Goal: Information Seeking & Learning: Learn about a topic

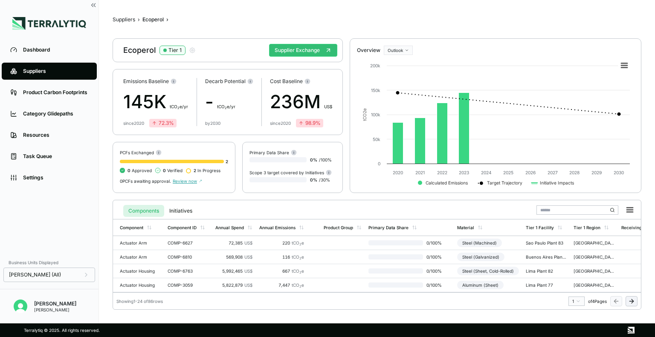
click at [56, 117] on div "Category Glidepaths" at bounding box center [55, 113] width 65 height 7
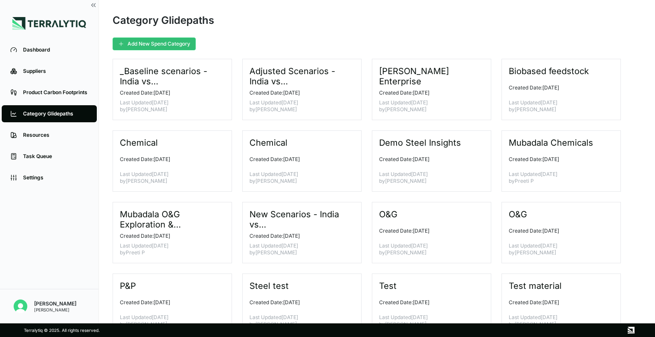
click at [331, 286] on div "Steel test" at bounding box center [298, 286] width 98 height 10
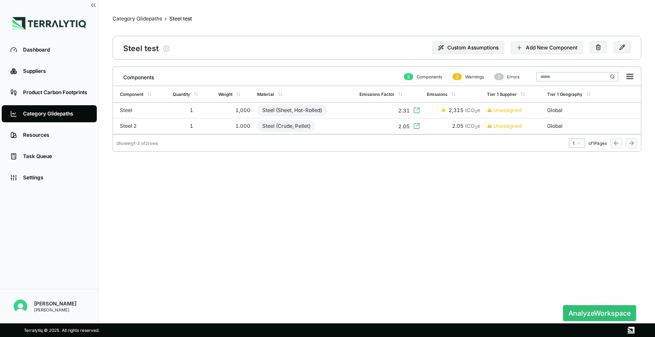
click at [287, 122] on div "Steel (Crude, Pellet)" at bounding box center [286, 126] width 58 height 12
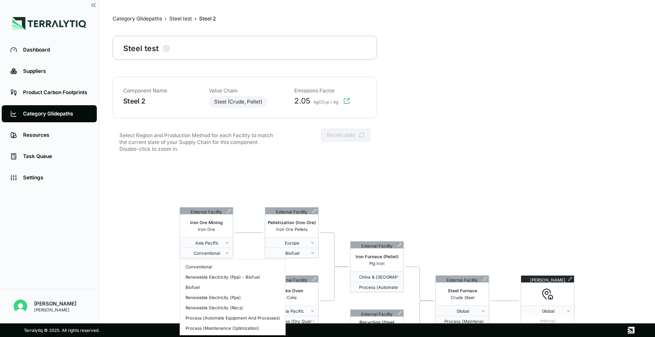
click at [220, 251] on span "Conventional" at bounding box center [204, 253] width 42 height 5
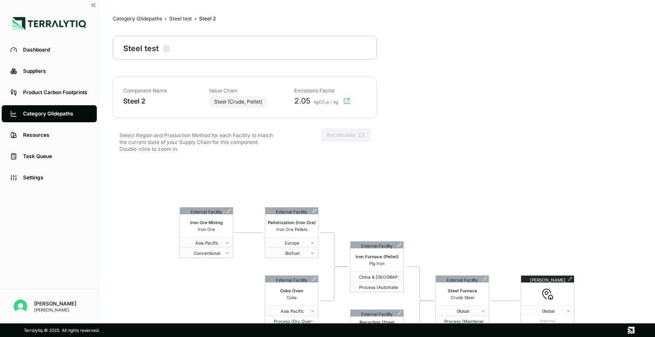
click at [337, 145] on html "Dashboard Suppliers Product Carbon Footprints Category Glidepaths Resources Tas…" at bounding box center [327, 168] width 655 height 337
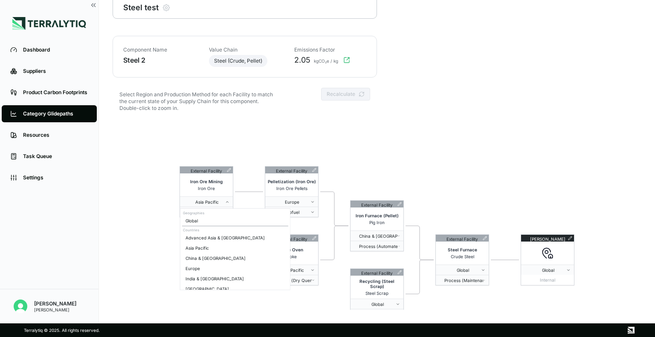
click at [221, 201] on span "Asia Pacific" at bounding box center [204, 202] width 42 height 5
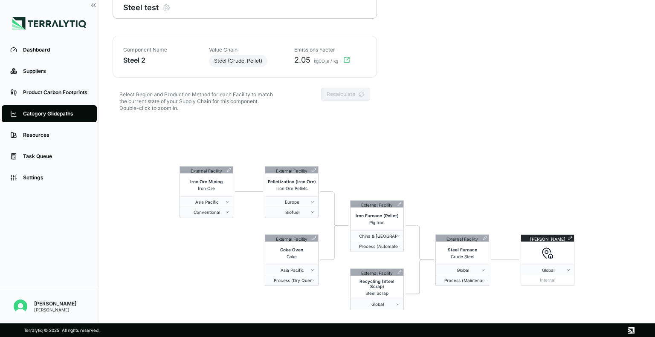
click at [137, 232] on html "Dashboard Suppliers Product Carbon Footprints Category Glidepaths Resources Tas…" at bounding box center [327, 168] width 655 height 337
click at [308, 208] on button "Biofuel" at bounding box center [291, 212] width 53 height 10
click at [423, 115] on html "Dashboard Suppliers Product Carbon Footprints Category Glidepaths Resources Tas…" at bounding box center [327, 168] width 655 height 337
click at [397, 154] on html "Dashboard Suppliers Product Carbon Footprints Category Glidepaths Resources Tas…" at bounding box center [327, 168] width 655 height 337
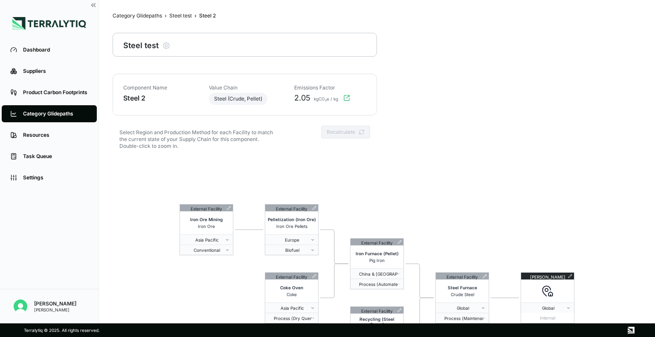
scroll to position [0, 0]
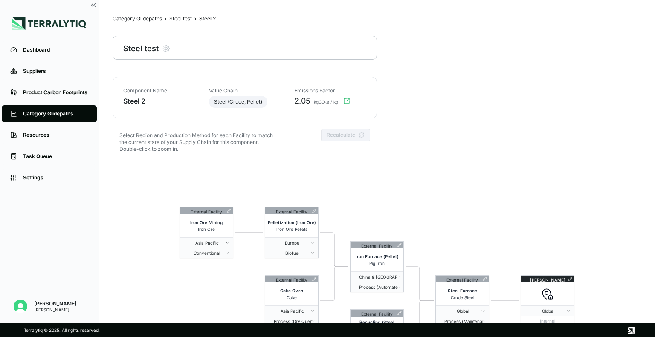
click at [184, 18] on div "Steel test" at bounding box center [180, 18] width 23 height 7
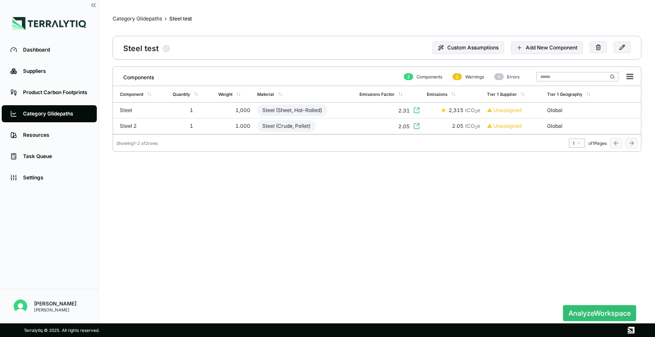
click at [585, 308] on button "Analyze Workspace" at bounding box center [599, 313] width 73 height 16
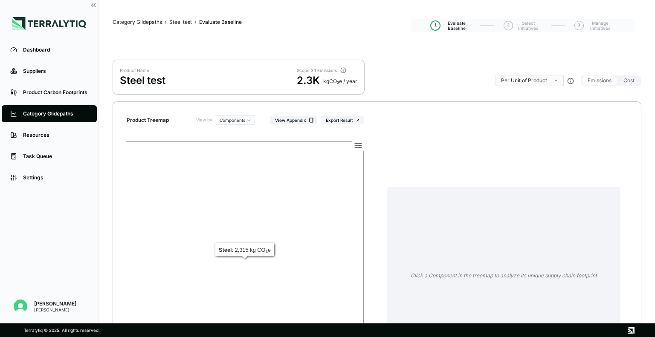
click at [173, 203] on rect at bounding box center [245, 263] width 238 height 243
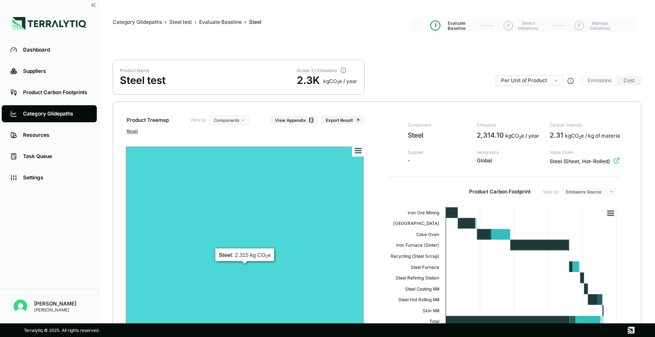
click at [221, 223] on rect at bounding box center [245, 268] width 238 height 243
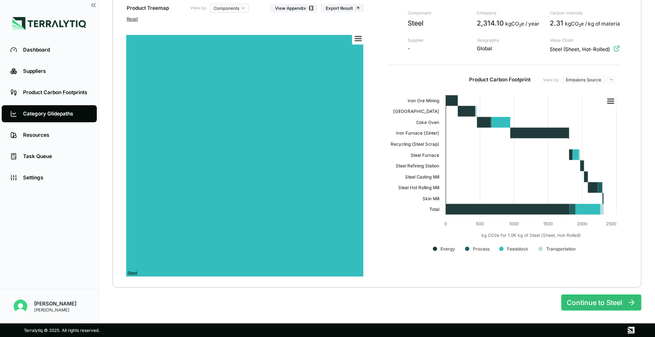
click at [604, 301] on button "Continue to Steel" at bounding box center [601, 303] width 80 height 16
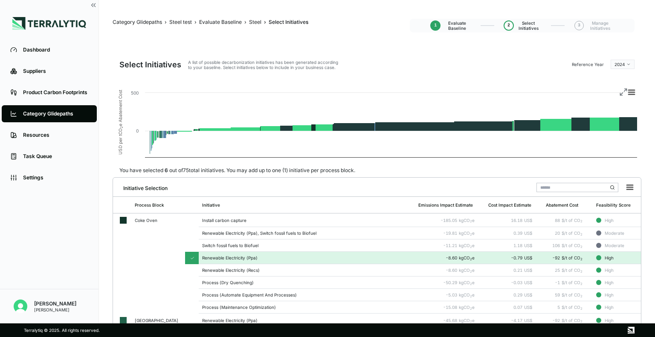
scroll to position [54, 0]
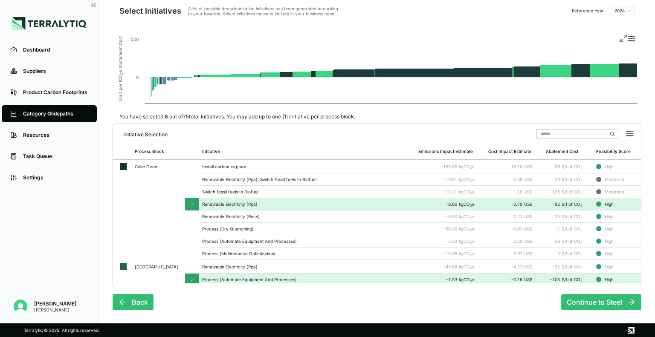
click at [603, 303] on button "Continue to Steel" at bounding box center [601, 302] width 80 height 16
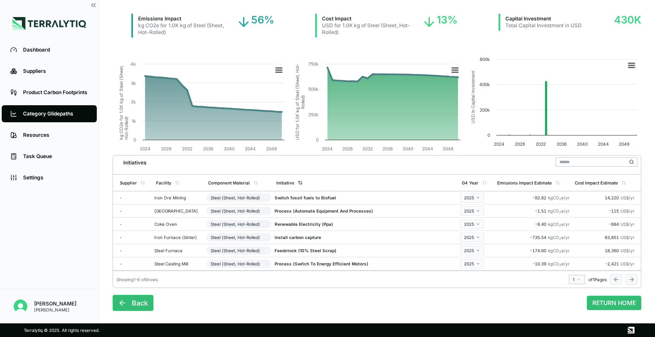
scroll to position [0, 0]
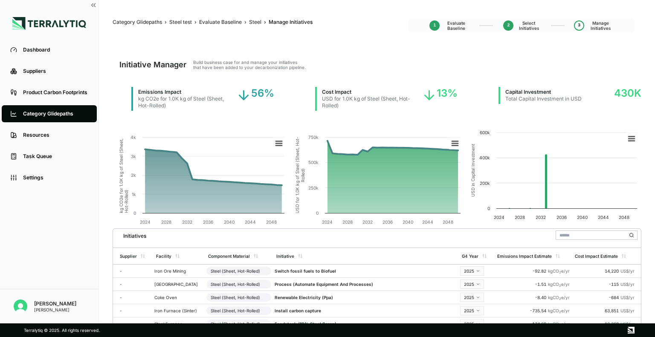
click at [456, 23] on span "Evaluate Baseline" at bounding box center [456, 25] width 26 height 10
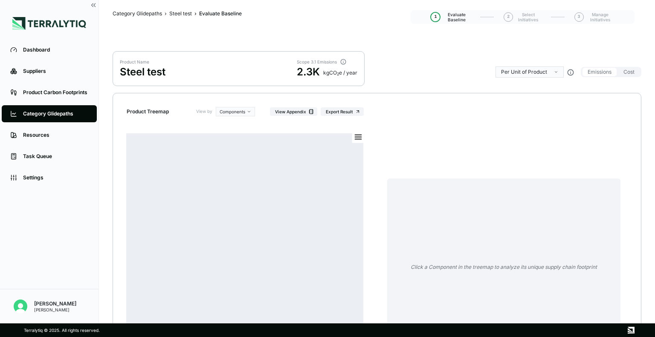
scroll to position [9, 0]
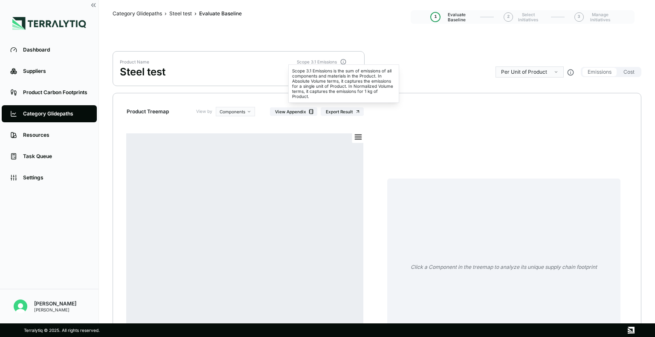
click at [344, 60] on icon at bounding box center [343, 62] width 6 height 6
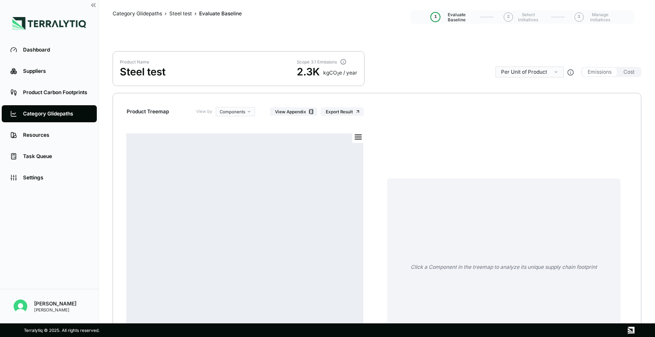
click at [344, 60] on icon at bounding box center [343, 62] width 6 height 6
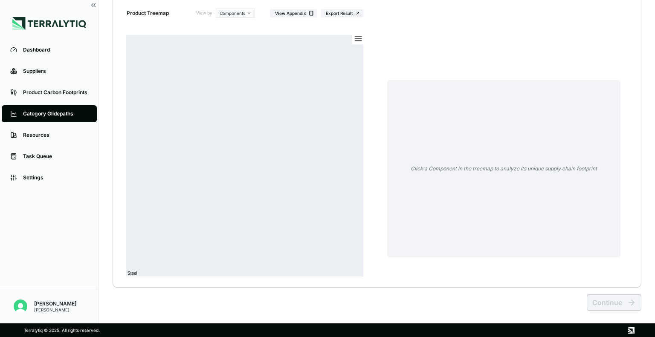
scroll to position [0, 0]
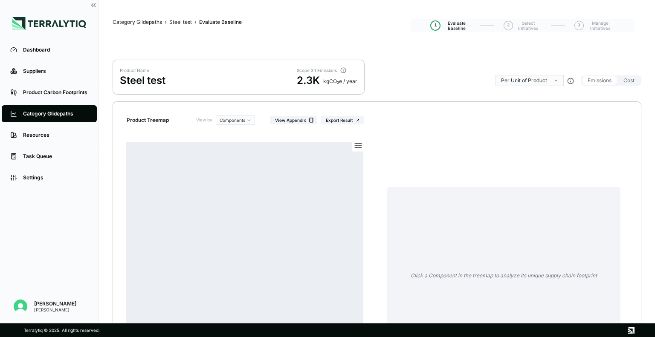
click at [311, 80] on div "2.3K" at bounding box center [308, 81] width 23 height 14
click at [537, 81] on html "Dashboard Suppliers Product Carbon Footprints Category Glidepaths Resources Tas…" at bounding box center [327, 168] width 655 height 337
click at [445, 61] on html "Dashboard Suppliers Product Carbon Footprints Category Glidepaths Resources Tas…" at bounding box center [327, 168] width 655 height 337
click at [629, 82] on button "Cost" at bounding box center [628, 80] width 21 height 9
click at [597, 82] on button "Emissions" at bounding box center [600, 80] width 34 height 9
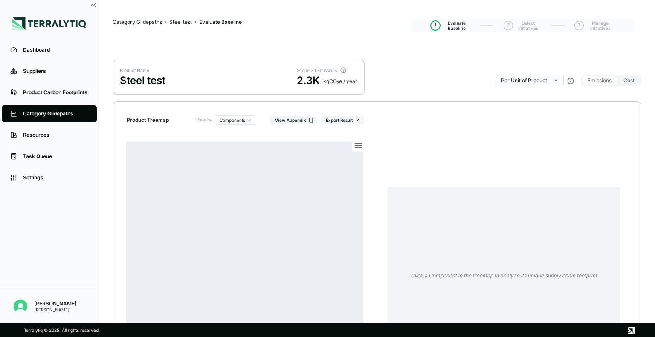
scroll to position [107, 0]
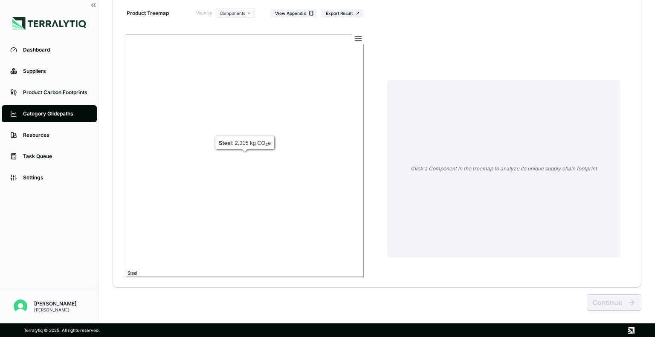
click at [302, 175] on rect at bounding box center [245, 156] width 238 height 243
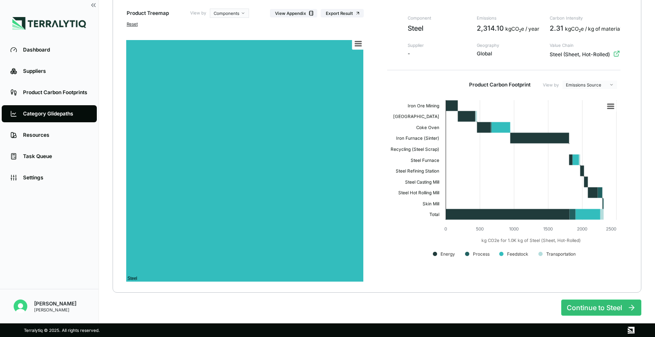
click at [607, 312] on button "Continue to Steel" at bounding box center [601, 308] width 80 height 16
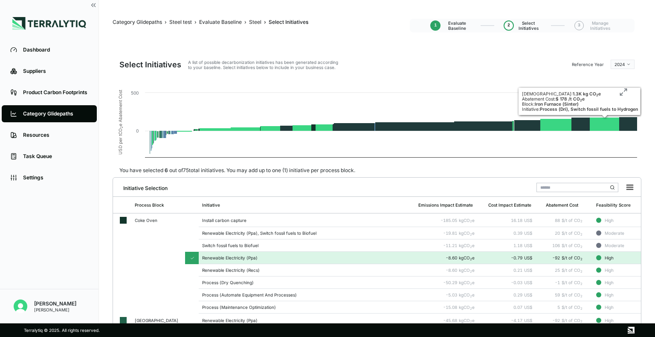
scroll to position [54, 0]
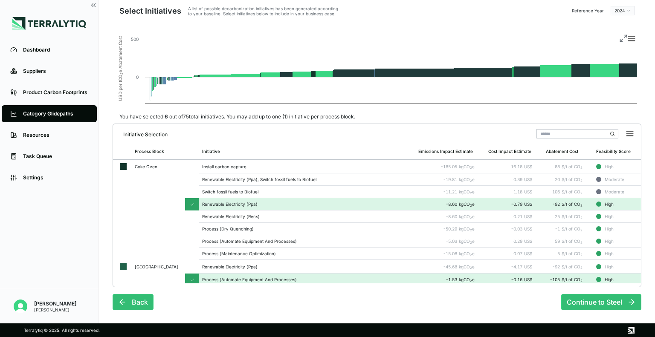
click at [600, 300] on button "Continue to Steel" at bounding box center [601, 302] width 80 height 16
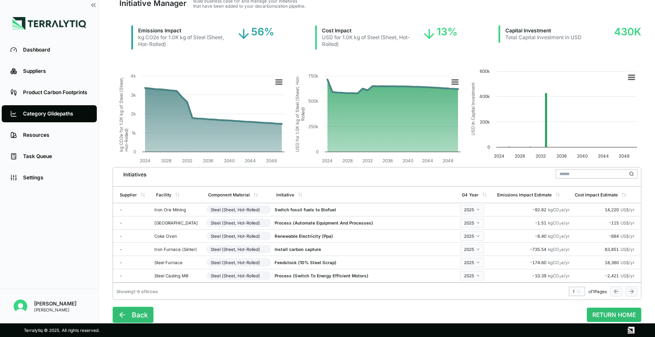
scroll to position [73, 0]
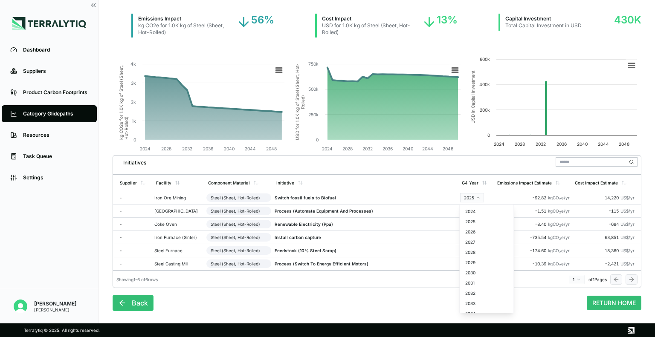
click at [480, 193] on html "Dashboard Suppliers Product Carbon Footprints Category Glidepaths Resources Tas…" at bounding box center [327, 168] width 655 height 337
click at [473, 197] on html "Dashboard Suppliers Product Carbon Footprints Category Glidepaths Resources Tas…" at bounding box center [327, 168] width 655 height 337
click at [479, 278] on div "2030" at bounding box center [487, 273] width 50 height 10
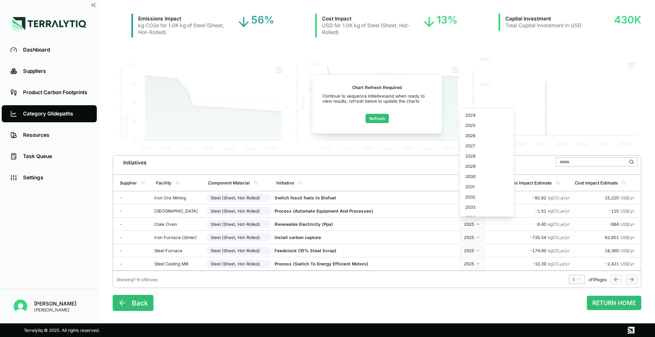
click at [479, 227] on html "Dashboard Suppliers Product Carbon Footprints Category Glidepaths Resources Tas…" at bounding box center [327, 168] width 655 height 337
click at [473, 199] on div "2032" at bounding box center [487, 197] width 50 height 10
click at [377, 121] on button "Refresh" at bounding box center [376, 118] width 23 height 9
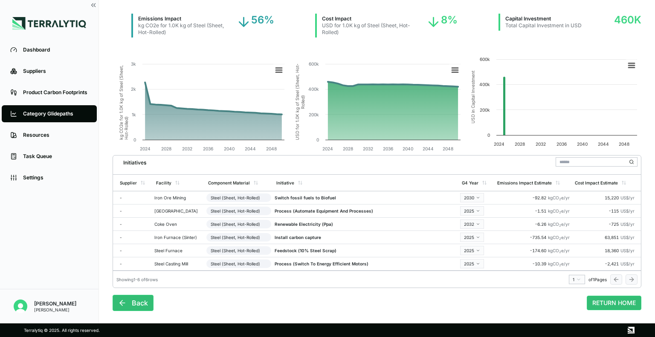
click at [479, 240] on html "Dashboard Suppliers Product Carbon Footprints Category Glidepaths Resources Tas…" at bounding box center [327, 168] width 655 height 337
click at [473, 218] on div "2033" at bounding box center [487, 220] width 50 height 10
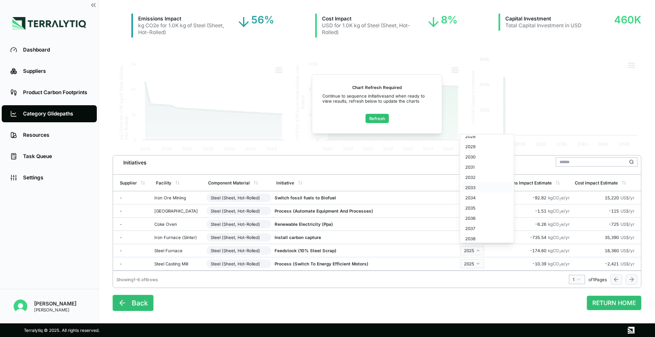
scroll to position [48, 0]
click at [475, 223] on div "2037" at bounding box center [487, 226] width 50 height 10
click at [476, 261] on html "Dashboard Suppliers Product Carbon Footprints Category Glidepaths Resources Tas…" at bounding box center [327, 168] width 655 height 337
click at [474, 244] on div "2035" at bounding box center [487, 246] width 50 height 10
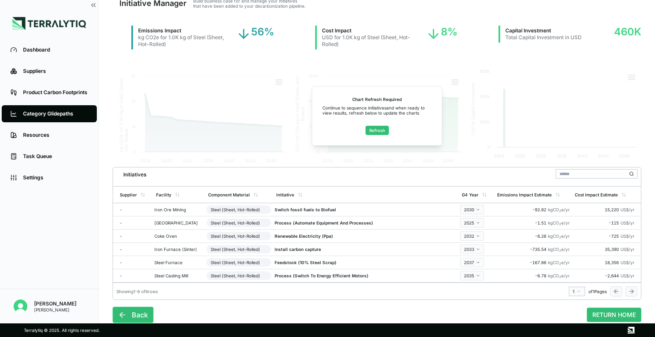
scroll to position [60, 0]
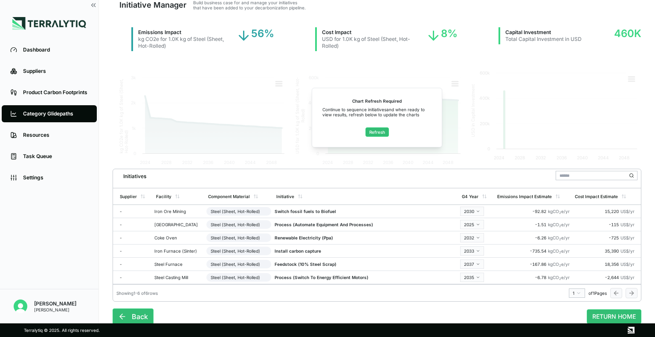
click at [386, 131] on button "Refresh" at bounding box center [376, 132] width 23 height 9
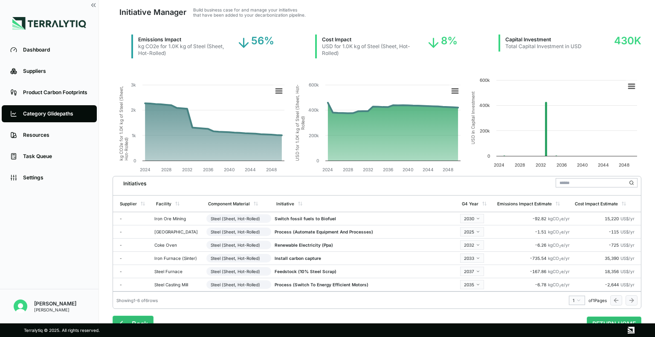
scroll to position [73, 0]
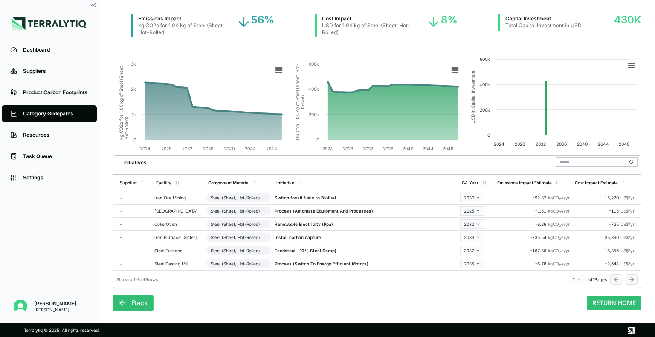
click at [626, 302] on button "RETURN HOME" at bounding box center [614, 303] width 55 height 15
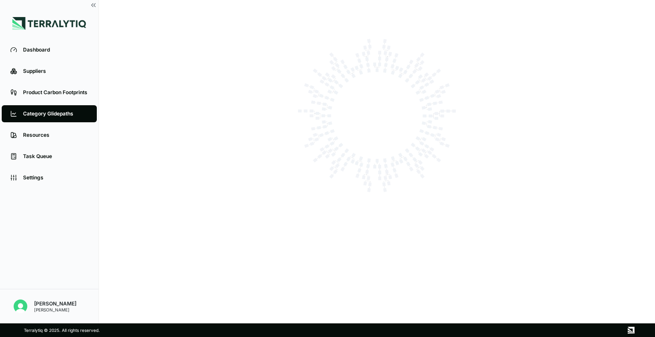
scroll to position [0, 0]
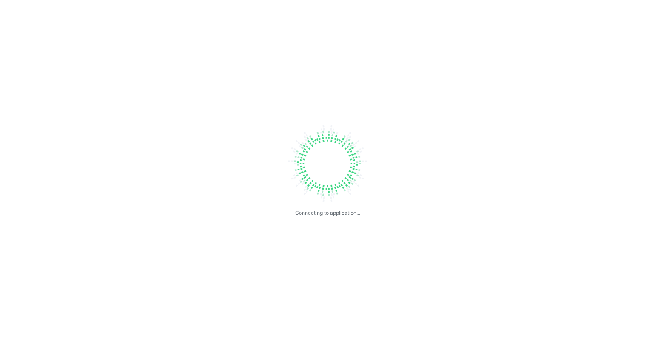
click at [505, 316] on div "Connecting to application..." at bounding box center [327, 168] width 655 height 337
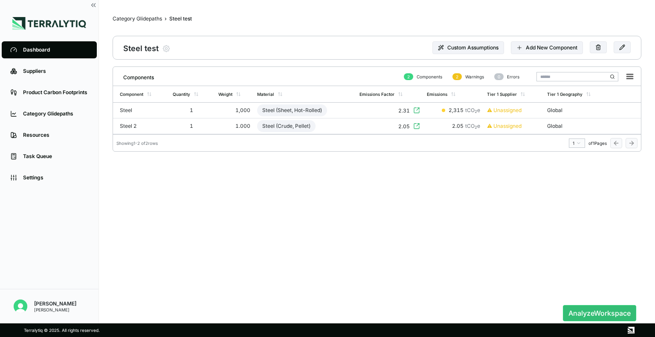
click at [45, 114] on div "Category Glidepaths" at bounding box center [55, 113] width 65 height 7
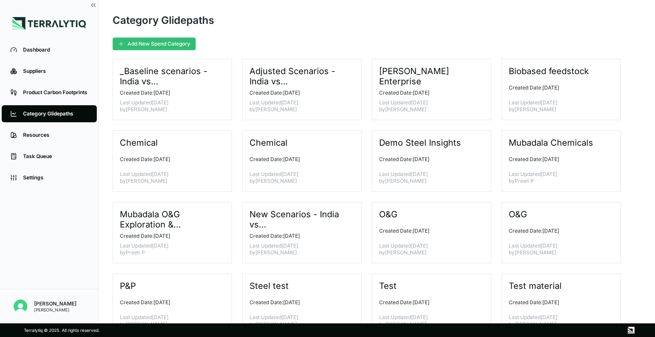
click at [361, 155] on div at bounding box center [361, 161] width 0 height 61
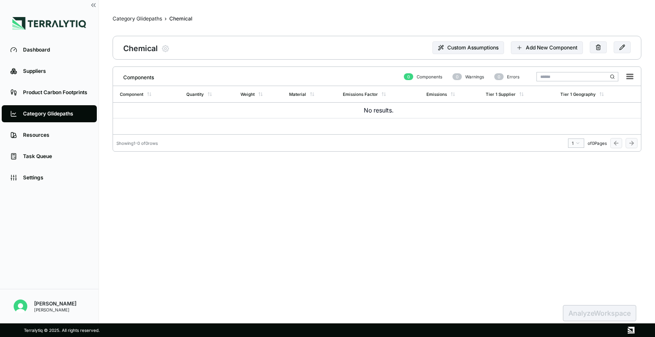
click at [139, 18] on div "Category Glidepaths" at bounding box center [137, 18] width 49 height 7
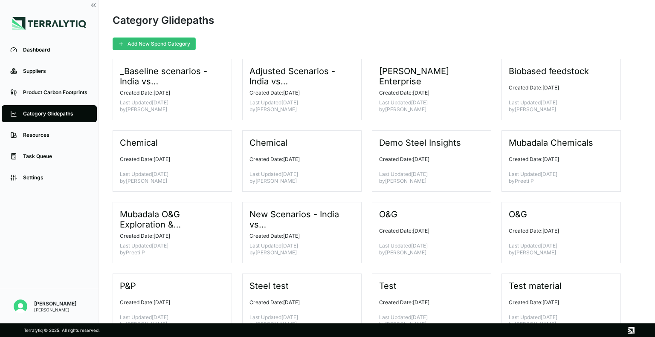
click at [205, 230] on h3 "Mubadala O&G Exploration & Production" at bounding box center [169, 219] width 98 height 20
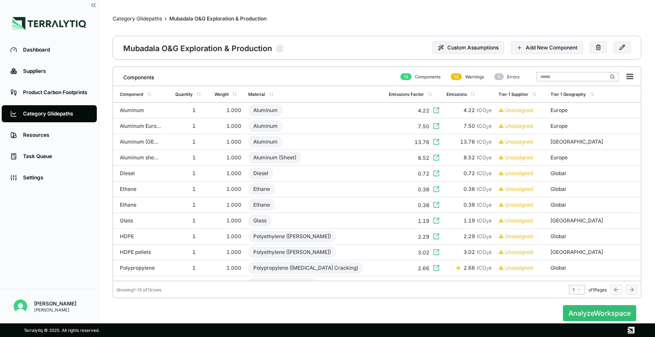
click at [267, 172] on div "Diesel" at bounding box center [260, 174] width 25 height 12
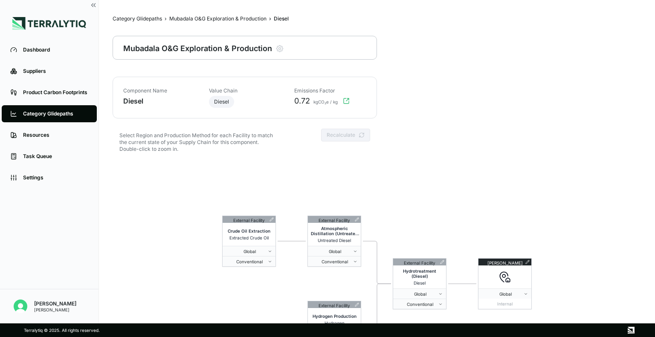
click at [281, 48] on icon "button" at bounding box center [280, 48] width 9 height 9
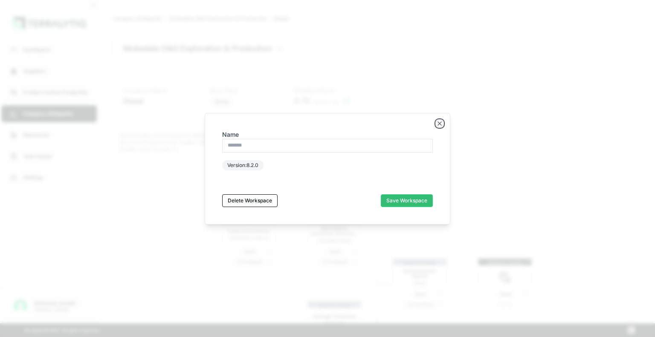
click at [439, 125] on icon "button" at bounding box center [439, 123] width 7 height 7
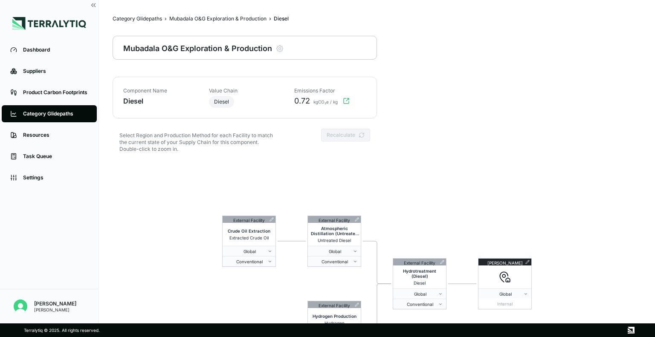
click at [248, 17] on div "Mubadala O&G Exploration & Production" at bounding box center [217, 18] width 97 height 7
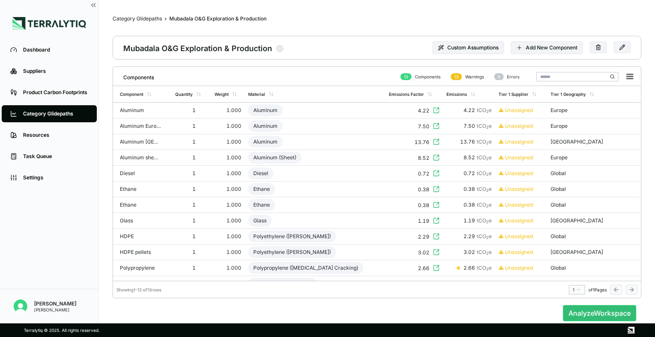
click at [627, 235] on icon at bounding box center [632, 236] width 19 height 7
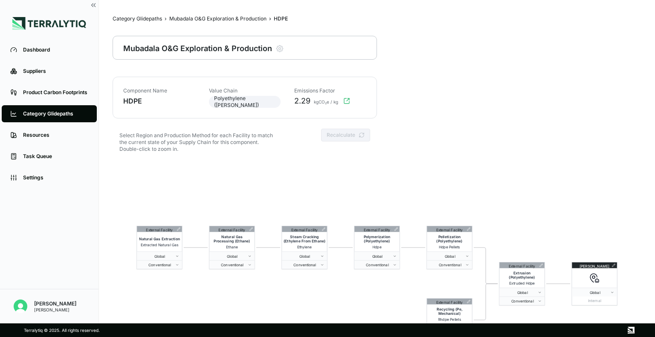
click at [233, 20] on div "Mubadala O&G Exploration & Production" at bounding box center [217, 18] width 97 height 7
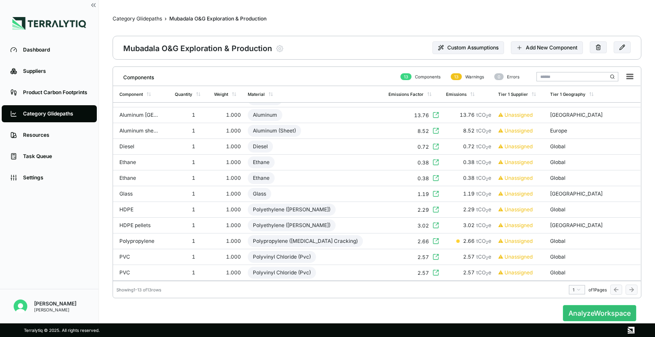
scroll to position [41, 0]
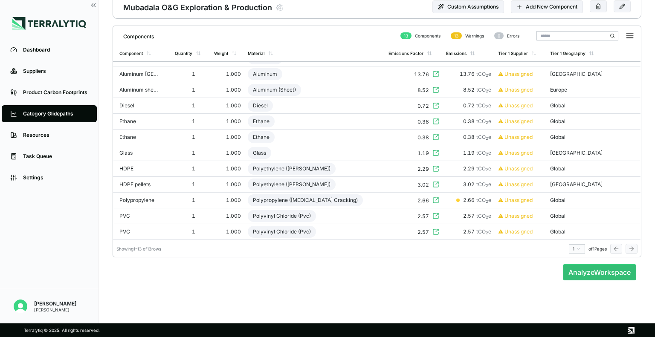
click at [630, 232] on icon at bounding box center [632, 232] width 4 height 0
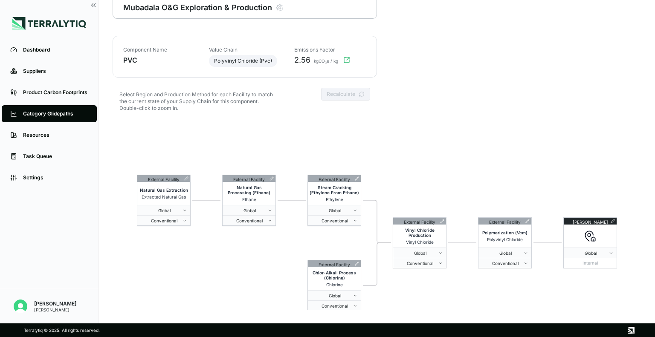
scroll to position [0, 0]
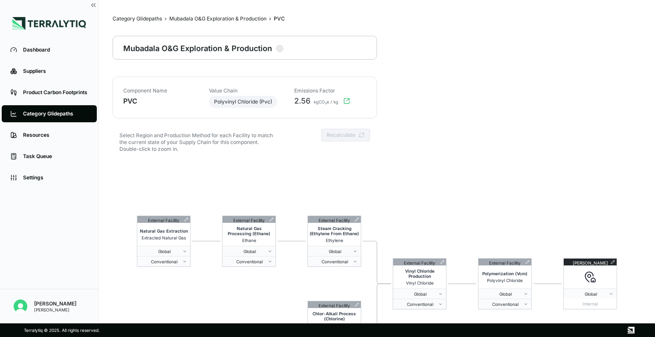
click at [230, 20] on div "Mubadala O&G Exploration & Production" at bounding box center [217, 18] width 97 height 7
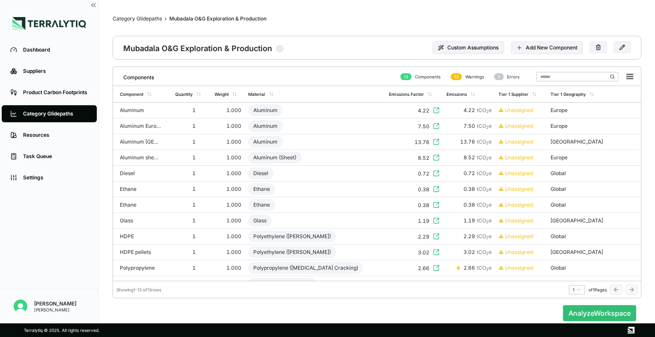
scroll to position [29, 0]
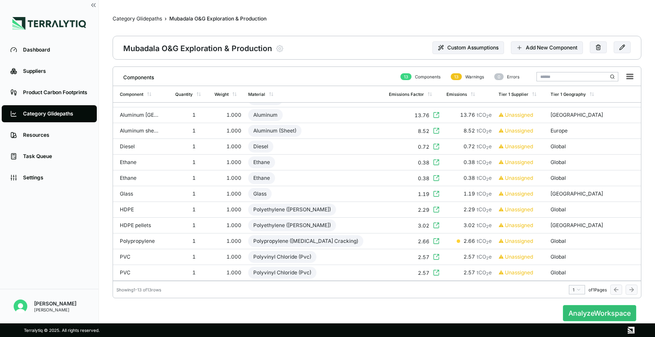
click at [609, 314] on button "Analyze Workspace" at bounding box center [599, 313] width 73 height 16
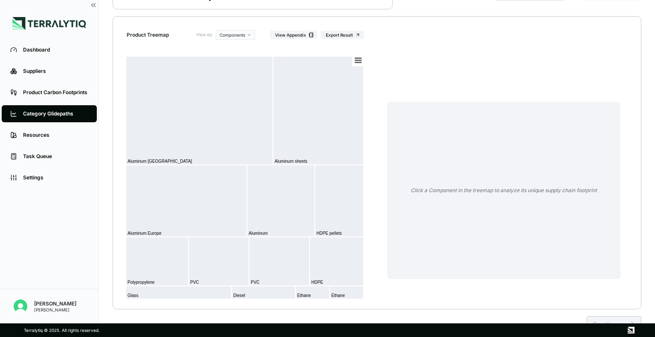
scroll to position [107, 0]
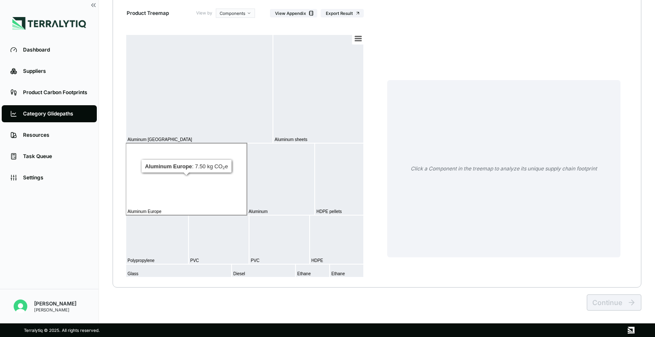
click at [190, 195] on rect at bounding box center [186, 179] width 121 height 72
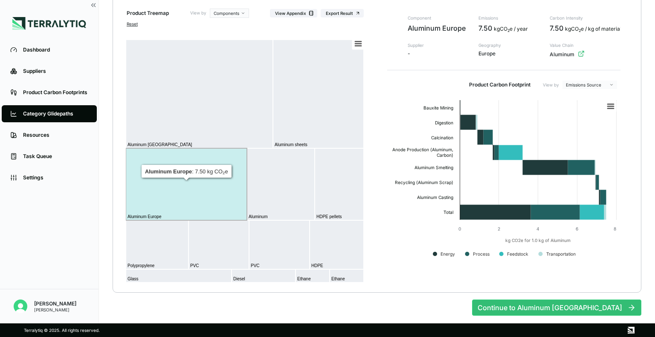
drag, startPoint x: 186, startPoint y: 171, endPoint x: 389, endPoint y: 213, distance: 207.3
click at [389, 213] on rect at bounding box center [503, 181] width 233 height 171
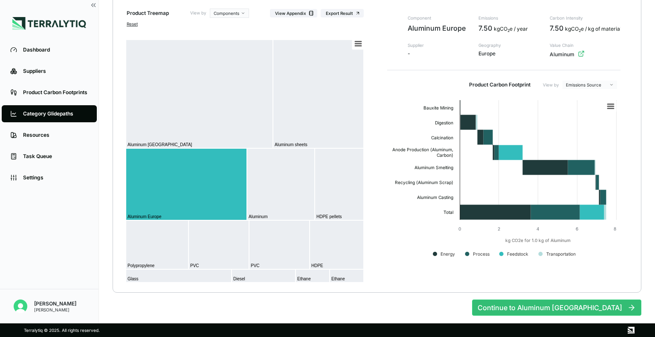
click at [44, 70] on div "Suppliers" at bounding box center [55, 71] width 65 height 7
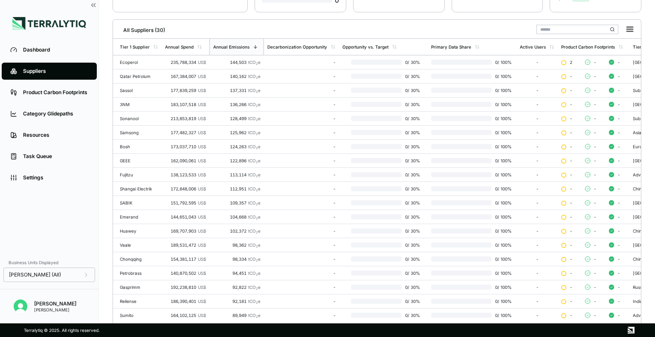
scroll to position [107, 0]
click at [134, 78] on div "Qatar Petrolum" at bounding box center [139, 76] width 38 height 5
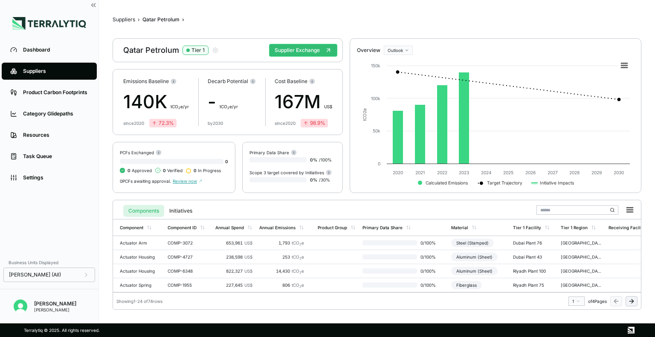
click at [313, 47] on button "Supplier Exchange" at bounding box center [303, 50] width 68 height 13
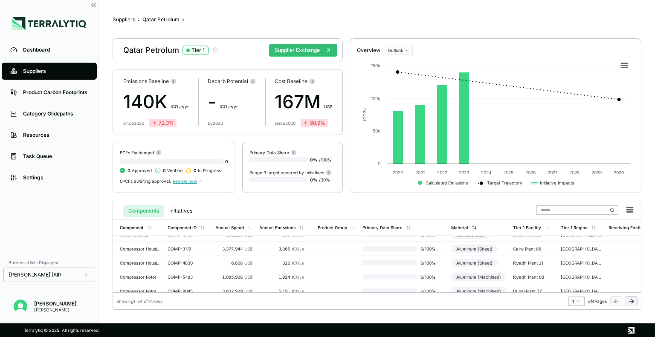
scroll to position [141, 0]
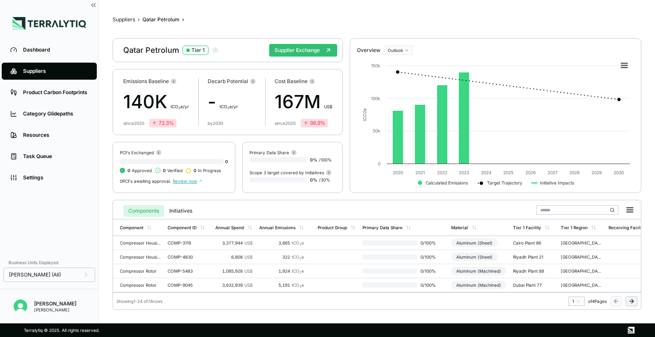
click at [168, 239] on td "COMP-3119" at bounding box center [188, 243] width 48 height 14
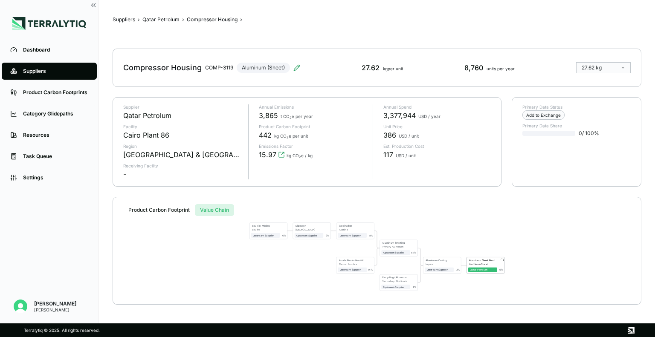
click at [220, 87] on div "Suppliers › [GEOGRAPHIC_DATA] Petrolum › Compressor Housing › Compressor Housin…" at bounding box center [377, 162] width 529 height 296
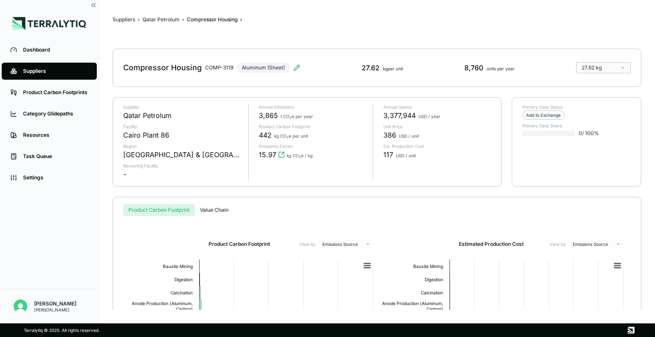
click at [152, 209] on button "Product Carbon Footprint" at bounding box center [159, 210] width 72 height 12
click at [43, 65] on link "Suppliers" at bounding box center [49, 71] width 95 height 17
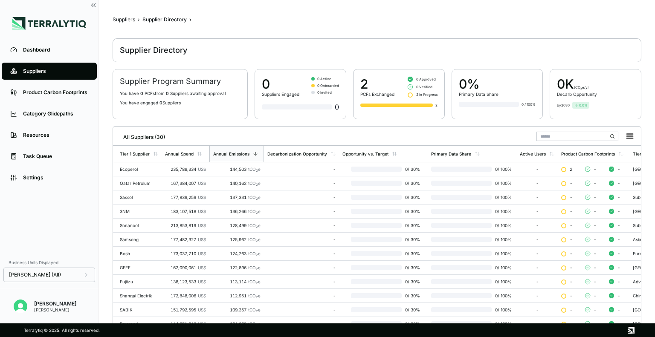
click at [43, 65] on link "Suppliers" at bounding box center [49, 71] width 95 height 17
click at [41, 48] on div "Dashboard" at bounding box center [55, 49] width 65 height 7
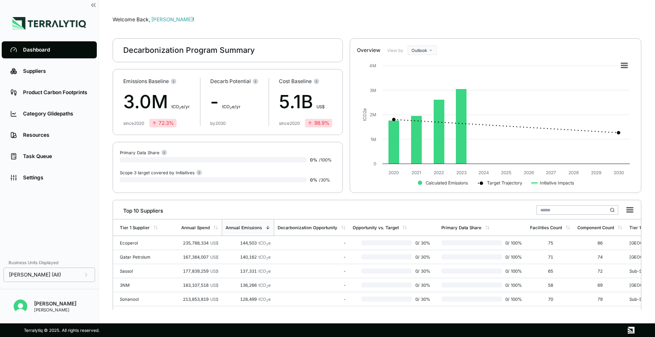
scroll to position [89, 0]
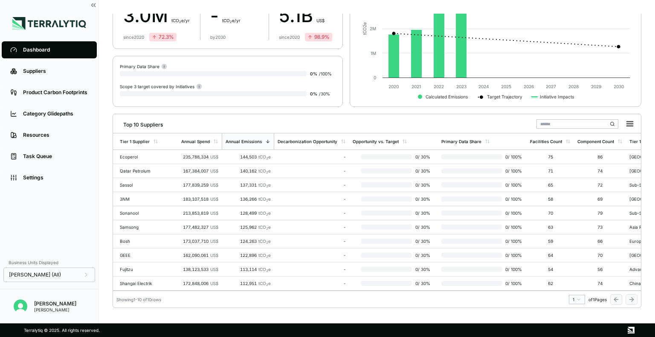
click at [43, 73] on div "Suppliers" at bounding box center [55, 71] width 65 height 7
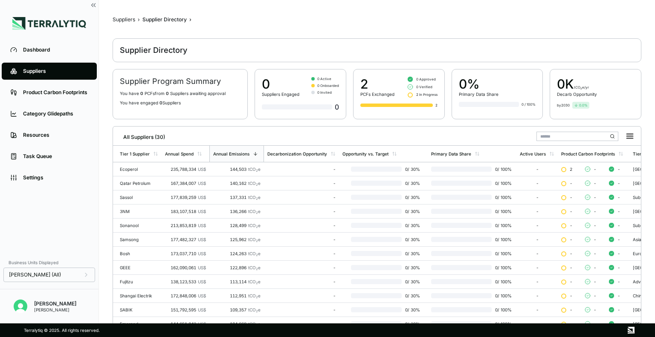
click at [38, 109] on link "Category Glidepaths" at bounding box center [49, 113] width 95 height 17
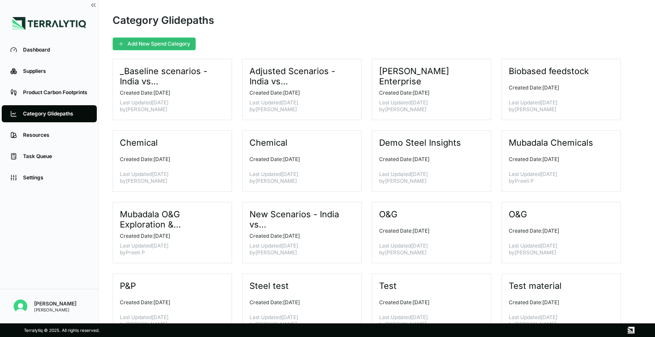
click at [198, 244] on p "Last Updated [DATE] by Preeti P" at bounding box center [169, 250] width 98 height 14
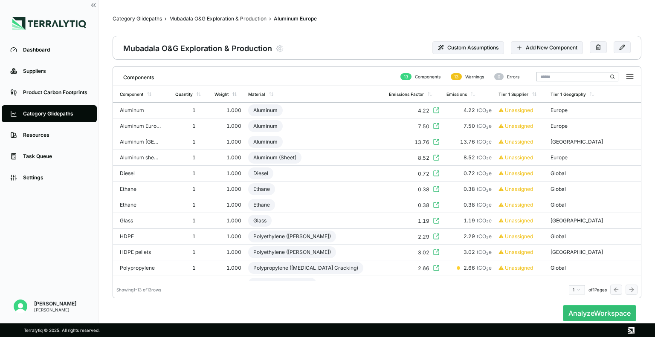
click at [276, 105] on div "Aluminum" at bounding box center [265, 110] width 35 height 12
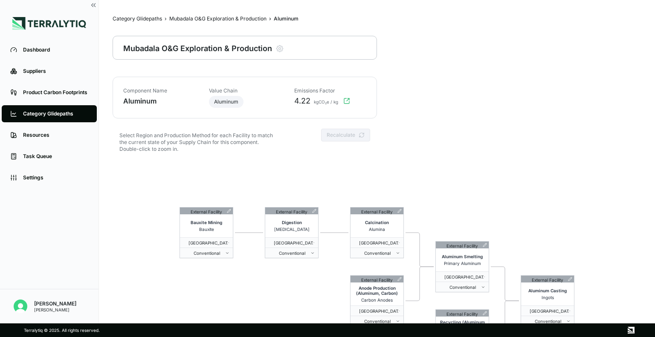
scroll to position [41, 0]
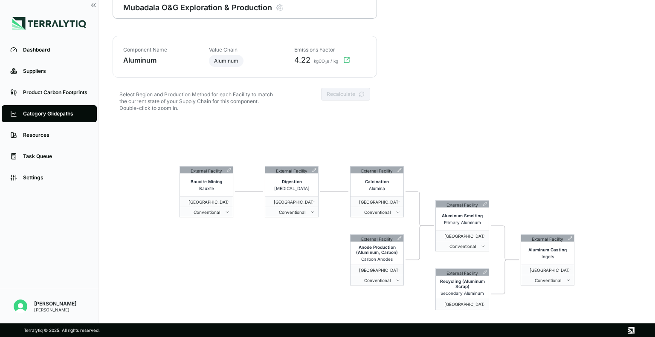
click at [314, 168] on icon at bounding box center [314, 170] width 4 height 4
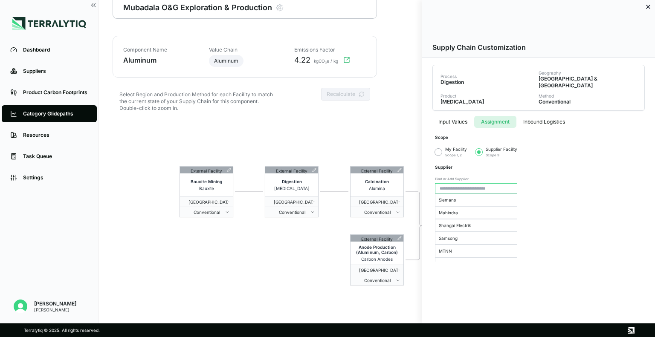
click at [510, 116] on button "Assignment" at bounding box center [495, 122] width 42 height 12
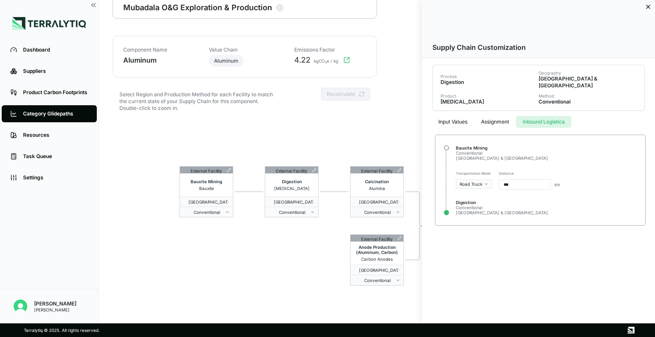
click at [542, 116] on button "Inbound Logistics" at bounding box center [543, 122] width 55 height 12
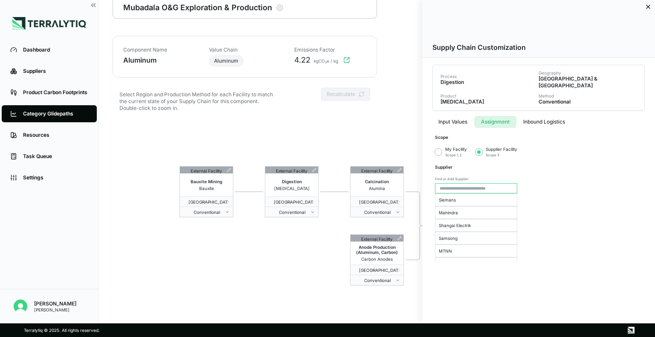
click at [499, 116] on button "Assignment" at bounding box center [495, 122] width 42 height 12
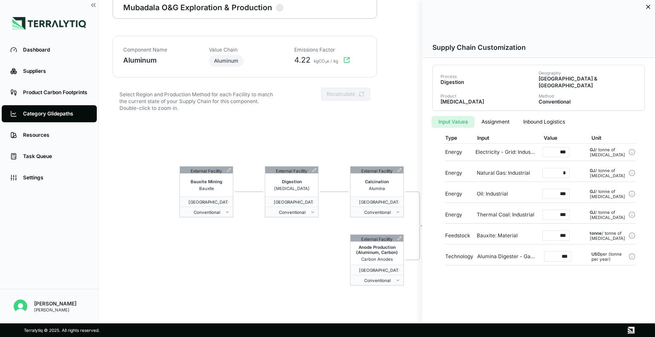
click at [447, 116] on button "Input Values" at bounding box center [453, 122] width 43 height 12
click at [556, 116] on button "Inbound Logistics" at bounding box center [543, 122] width 55 height 12
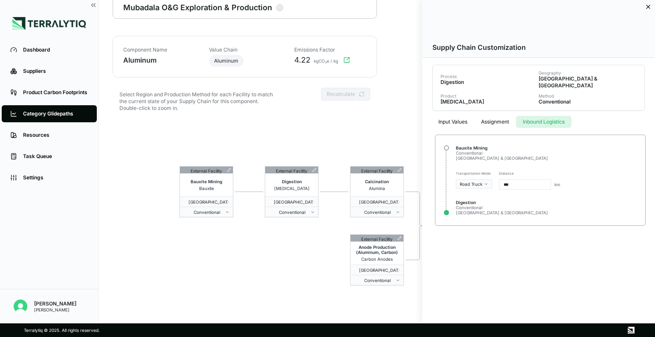
click at [647, 6] on icon at bounding box center [648, 6] width 3 height 3
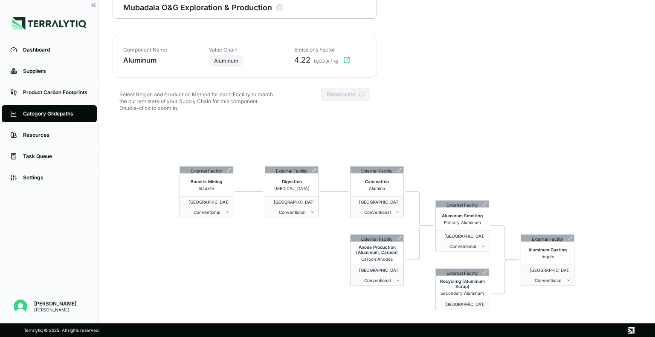
scroll to position [0, 0]
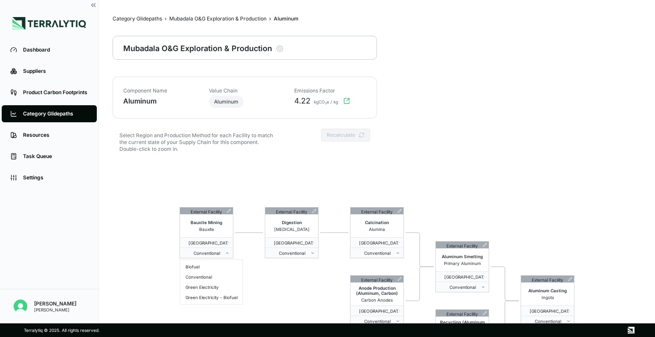
click at [229, 255] on button "Conventional" at bounding box center [206, 253] width 53 height 10
click at [288, 293] on html "Dashboard Suppliers Product Carbon Footprints Category Glidepaths Resources Tas…" at bounding box center [327, 168] width 655 height 337
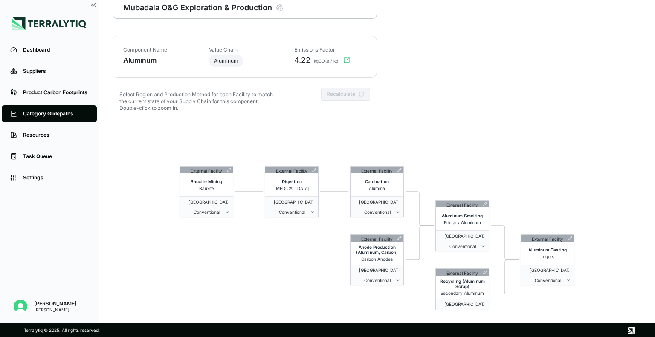
click at [216, 218] on div "External Facility Bauxite Mining Bauxite [GEOGRAPHIC_DATA] & [GEOGRAPHIC_DATA] …" at bounding box center [377, 243] width 529 height 246
click at [216, 215] on span "Conventional" at bounding box center [204, 212] width 42 height 5
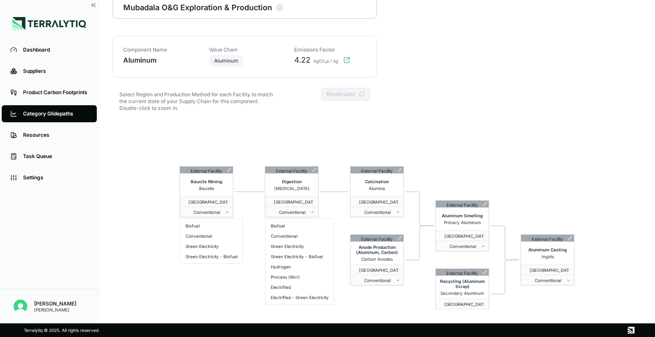
click at [299, 211] on span "Conventional" at bounding box center [290, 212] width 42 height 5
click at [232, 287] on html "Dashboard Suppliers Product Carbon Footprints Category Glidepaths Resources Tas…" at bounding box center [327, 168] width 655 height 337
click at [399, 238] on icon at bounding box center [399, 238] width 3 height 3
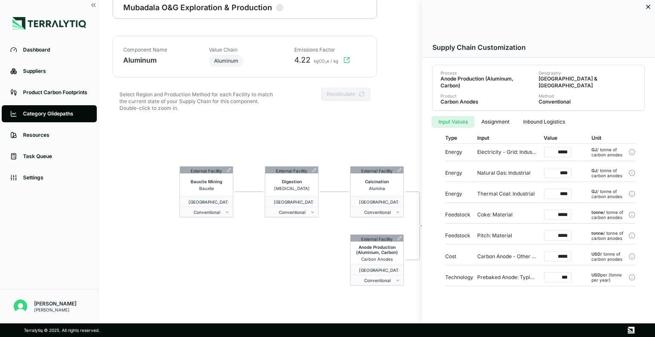
click at [377, 134] on div at bounding box center [327, 168] width 655 height 337
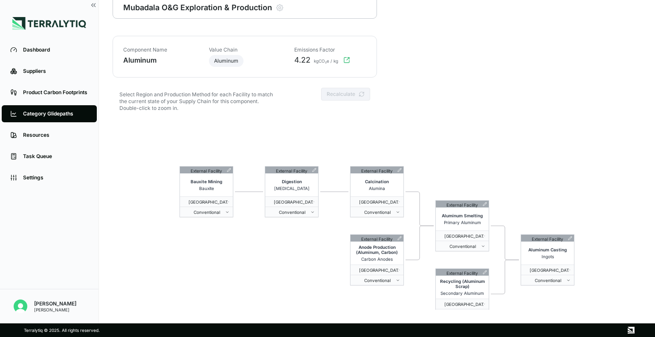
click at [400, 237] on icon at bounding box center [399, 238] width 3 height 3
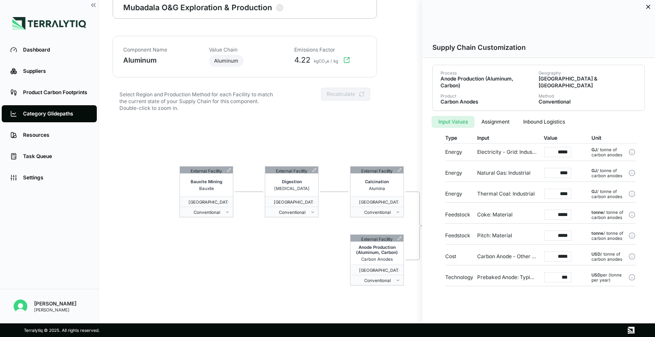
click at [494, 121] on button "Assignment" at bounding box center [496, 122] width 42 height 12
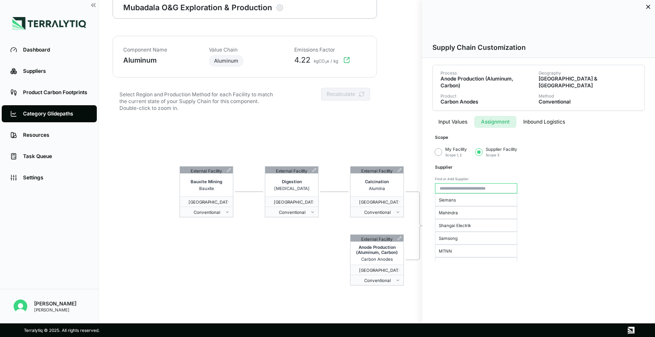
click at [533, 119] on button "Inbound Logistics" at bounding box center [543, 122] width 55 height 12
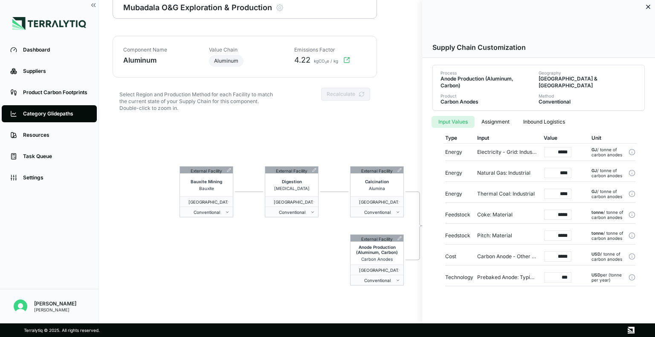
click at [458, 125] on button "Input Values" at bounding box center [453, 122] width 43 height 12
click at [335, 139] on div at bounding box center [327, 168] width 655 height 337
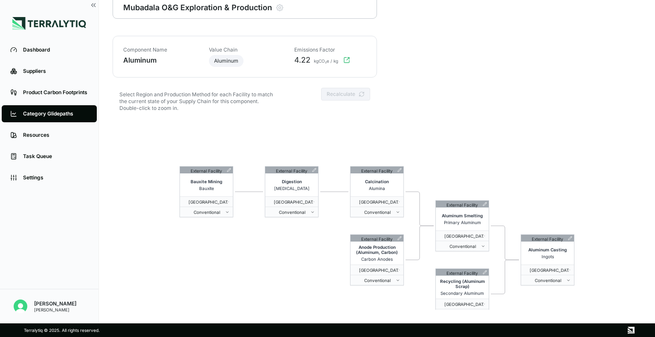
click at [228, 170] on icon at bounding box center [228, 169] width 3 height 3
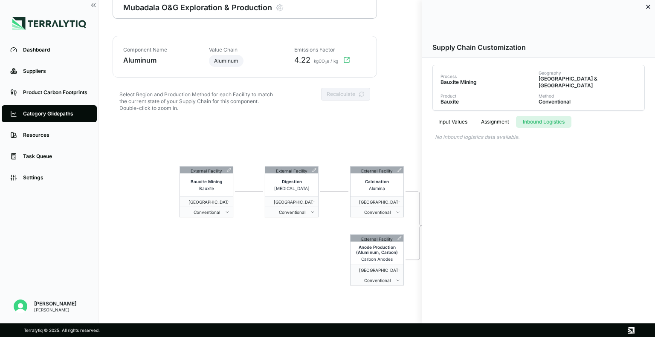
click at [534, 116] on button "Inbound Logistics" at bounding box center [543, 122] width 55 height 12
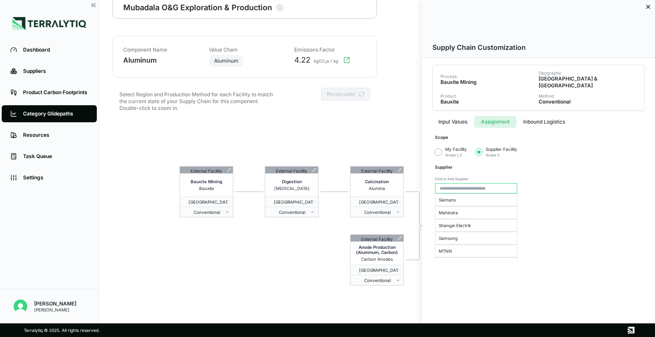
click at [495, 116] on button "Assignment" at bounding box center [495, 122] width 42 height 12
click at [363, 146] on div at bounding box center [327, 168] width 655 height 337
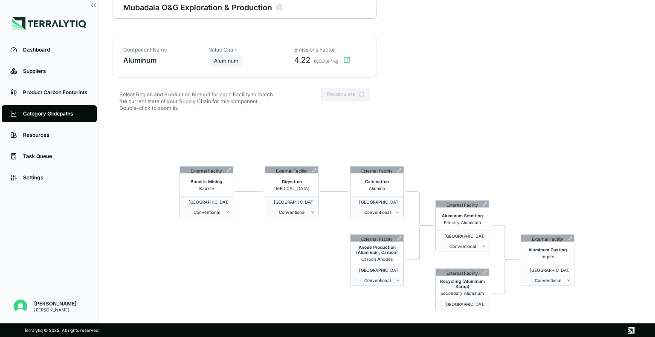
click at [30, 48] on div "Dashboard" at bounding box center [55, 49] width 65 height 7
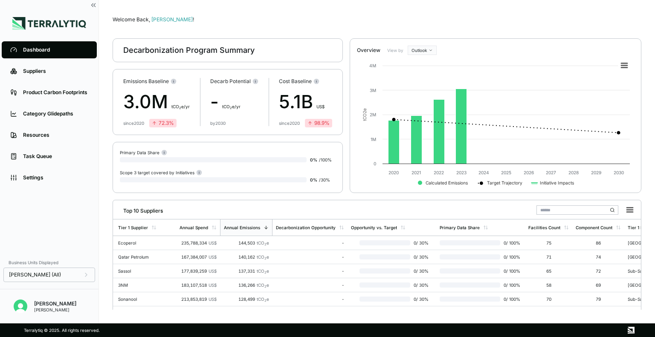
click at [48, 109] on link "Category Glidepaths" at bounding box center [49, 113] width 95 height 17
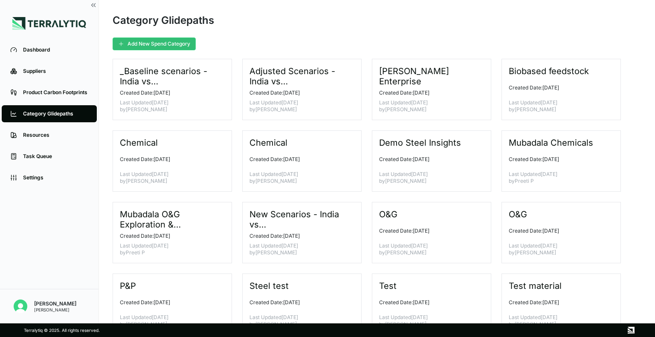
click at [232, 238] on div at bounding box center [232, 233] width 0 height 61
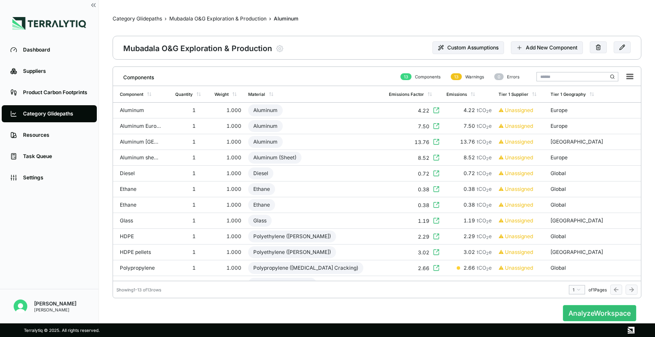
click at [317, 237] on div "Polyethylene ([PERSON_NAME])" at bounding box center [292, 237] width 88 height 12
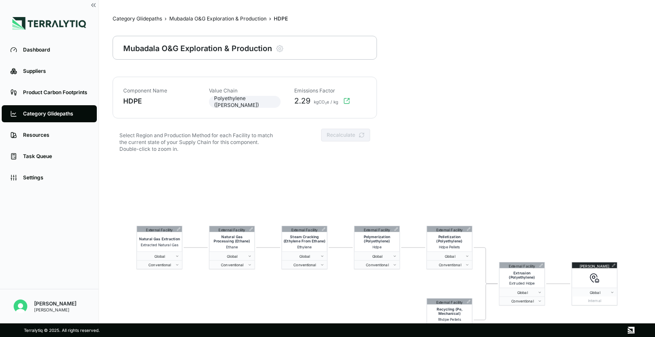
click at [241, 21] on div "Mubadala O&G Exploration & Production" at bounding box center [217, 18] width 97 height 7
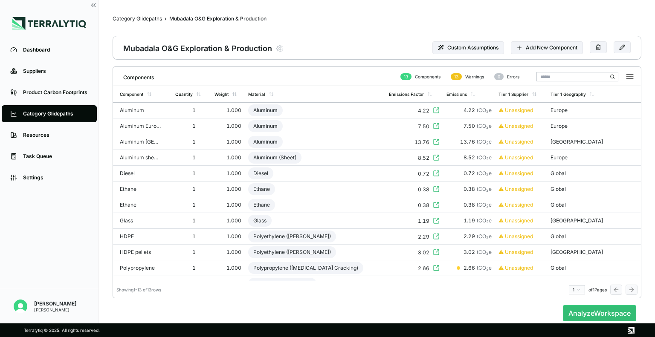
click at [608, 308] on button "Analyze Workspace" at bounding box center [599, 313] width 73 height 16
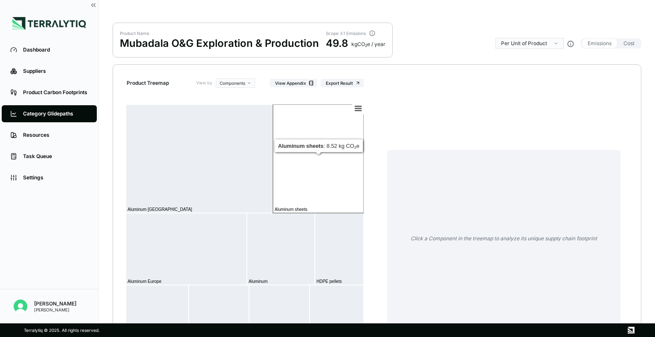
scroll to position [107, 0]
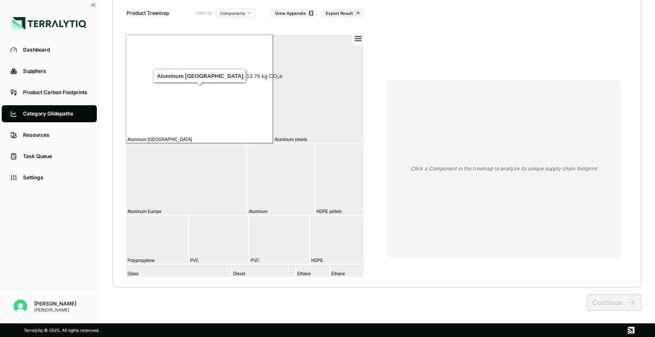
click at [232, 131] on rect at bounding box center [199, 89] width 147 height 109
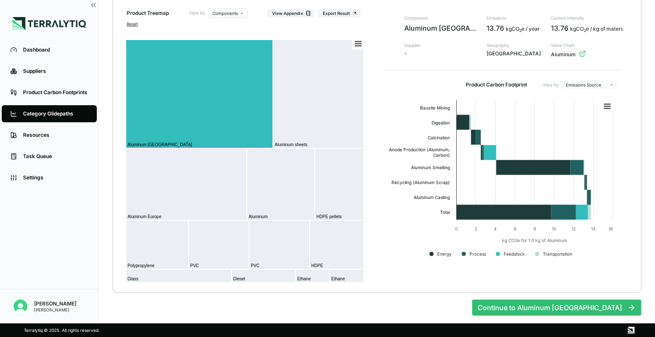
click at [573, 302] on button "Continue to Aluminum [GEOGRAPHIC_DATA]" at bounding box center [556, 308] width 169 height 16
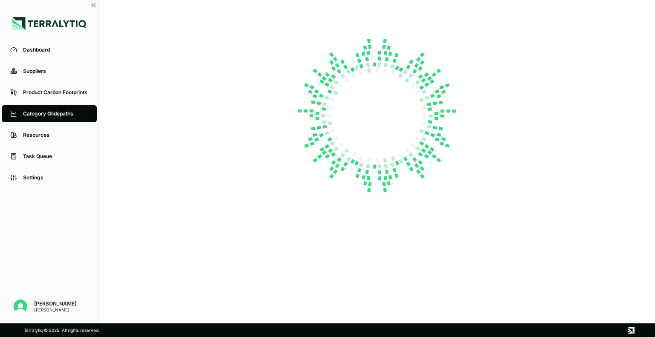
scroll to position [0, 0]
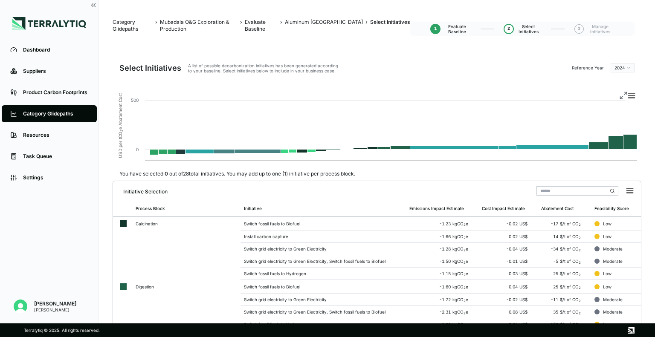
click at [278, 29] on div "Evaluate Baseline" at bounding box center [261, 26] width 33 height 14
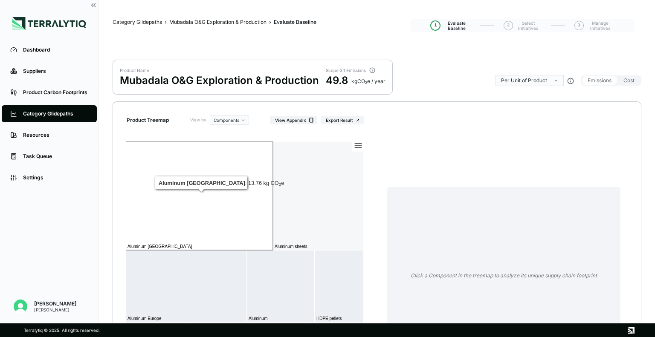
click at [165, 209] on rect at bounding box center [199, 196] width 147 height 109
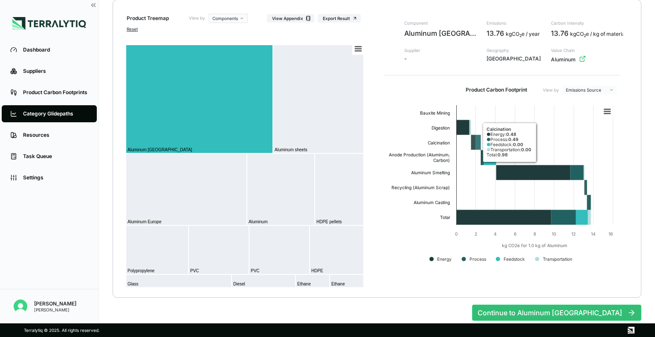
scroll to position [112, 0]
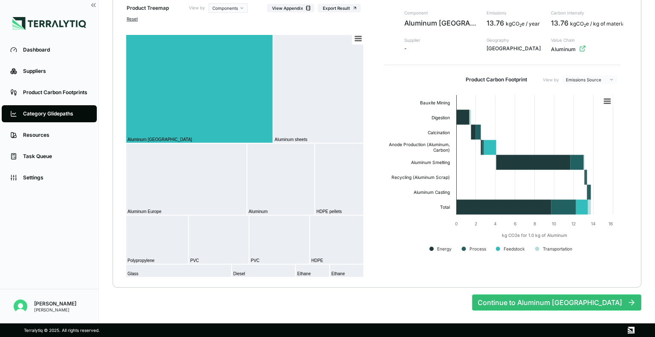
click at [564, 306] on button "Continue to Aluminum [GEOGRAPHIC_DATA]" at bounding box center [556, 303] width 169 height 16
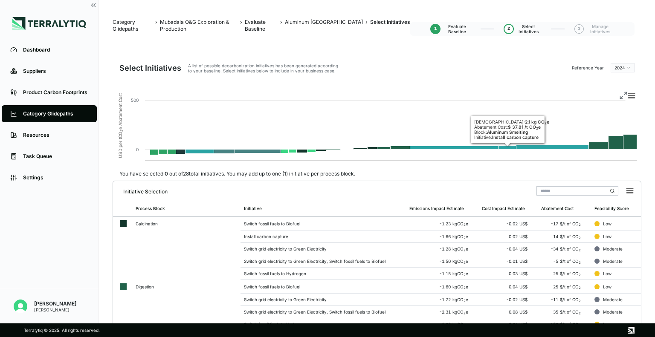
scroll to position [57, 0]
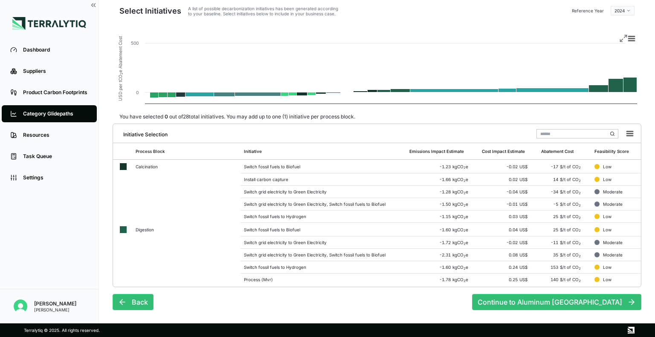
click at [578, 299] on button "Continue to Aluminum [GEOGRAPHIC_DATA]" at bounding box center [556, 302] width 169 height 16
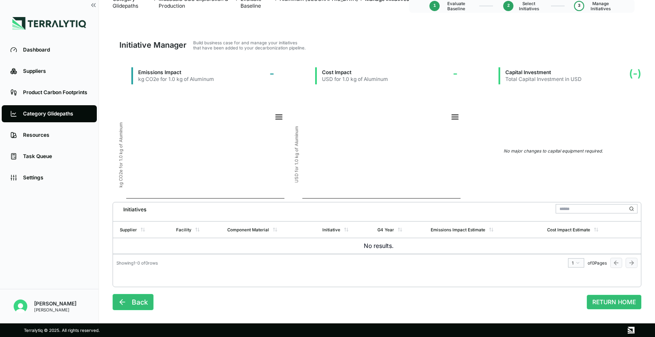
scroll to position [0, 0]
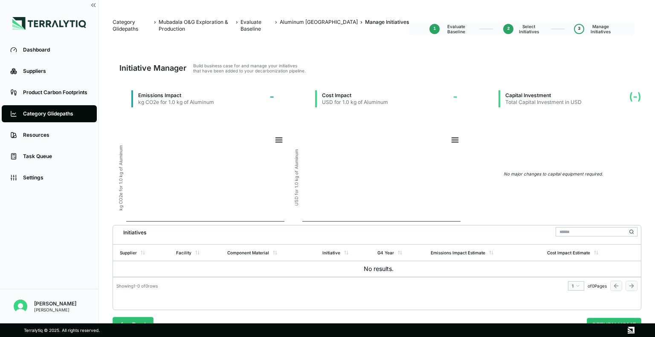
click at [513, 26] on div "2" at bounding box center [508, 29] width 10 height 10
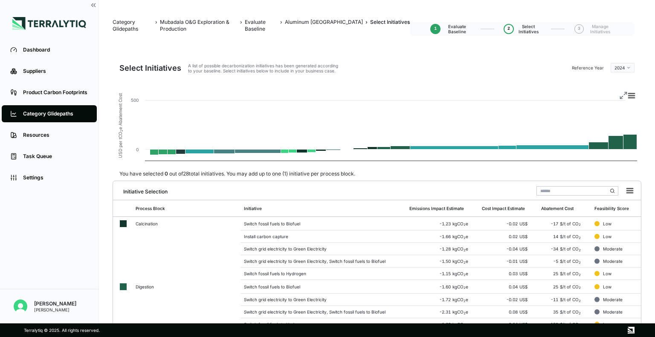
scroll to position [57, 0]
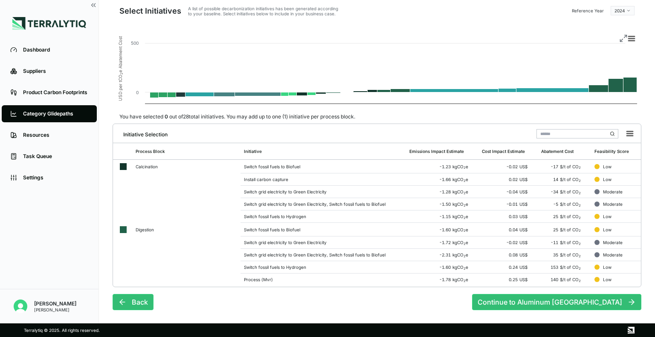
click at [262, 192] on div "Switch grid electricity to Green Electricity" at bounding box center [323, 191] width 159 height 5
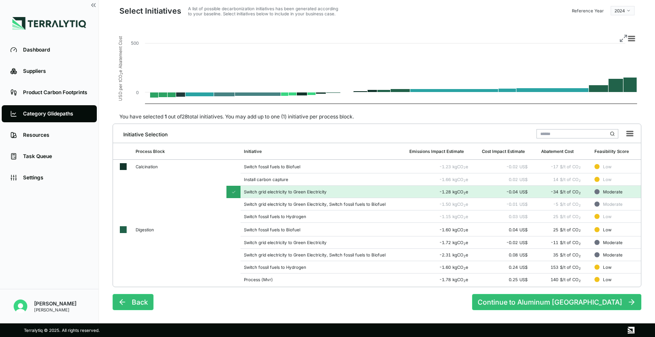
click at [275, 215] on div "Switch fossil fuels to Hydrogen" at bounding box center [323, 216] width 159 height 5
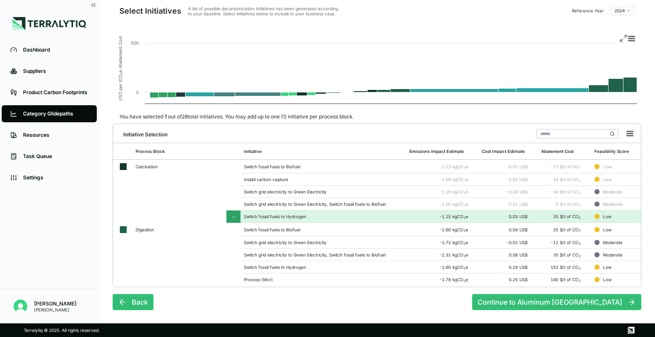
click at [281, 183] on td "Install carbon capture" at bounding box center [323, 180] width 165 height 12
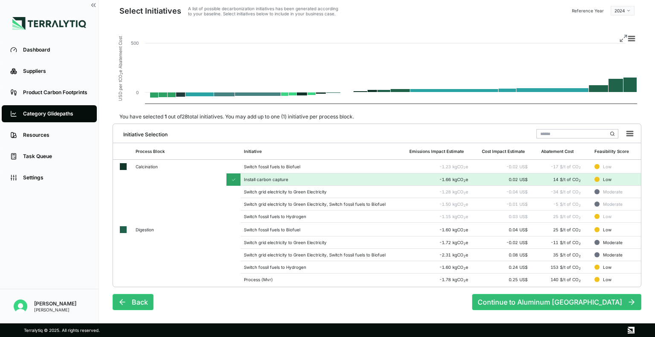
click at [279, 252] on div "Switch grid electricity to Green Electricity, Switch fossil fuels to Biofuel" at bounding box center [323, 254] width 159 height 5
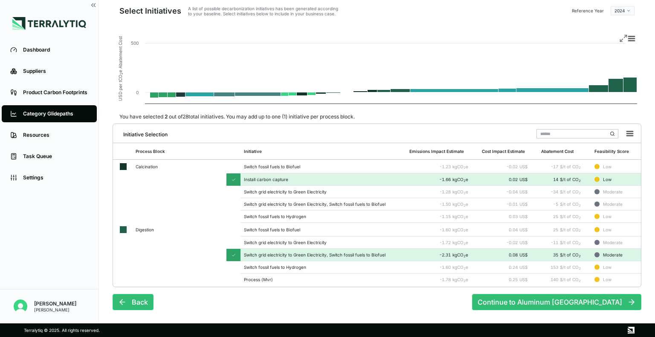
click at [580, 301] on button "Continue to Aluminum [GEOGRAPHIC_DATA]" at bounding box center [556, 302] width 169 height 16
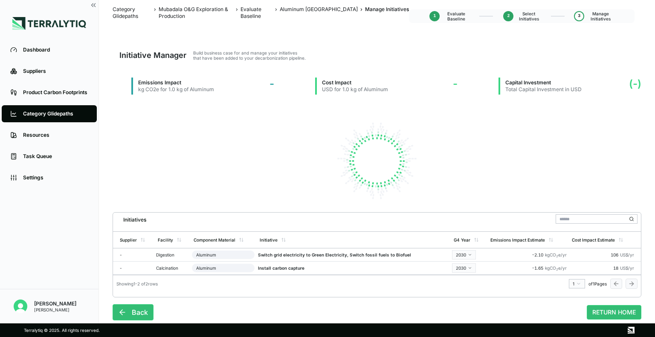
scroll to position [0, 0]
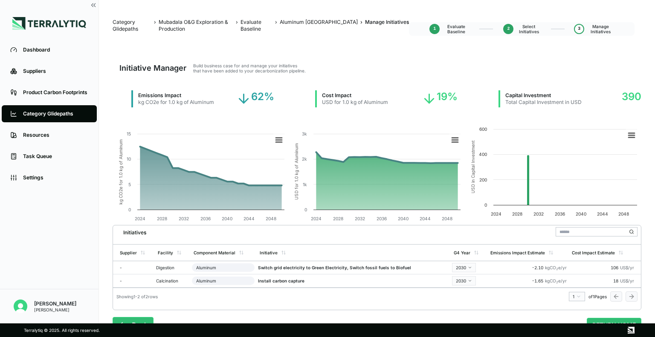
click at [175, 226] on div "Initiatives" at bounding box center [376, 231] width 521 height 11
click at [455, 29] on span "Evaluate Baseline" at bounding box center [456, 29] width 26 height 10
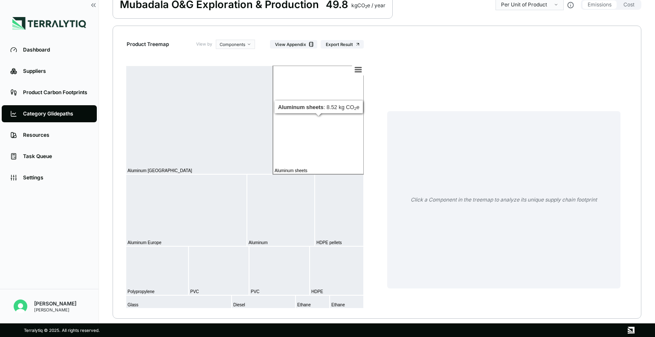
scroll to position [76, 0]
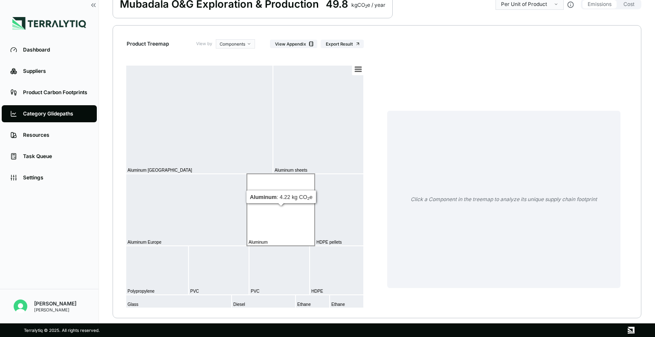
click at [284, 203] on rect at bounding box center [281, 210] width 68 height 72
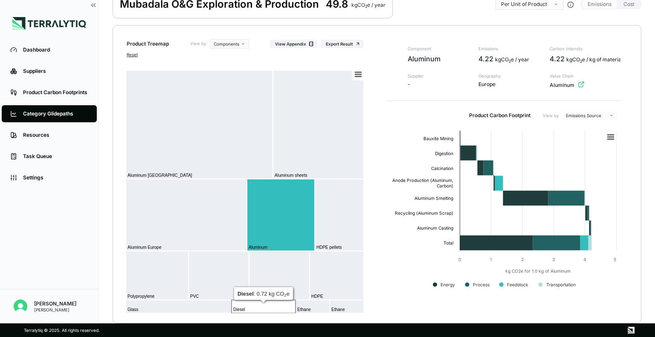
click at [261, 304] on rect at bounding box center [264, 306] width 64 height 13
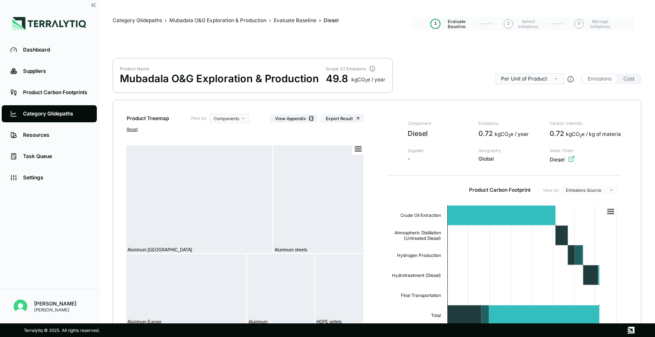
scroll to position [0, 0]
